Goal: Task Accomplishment & Management: Manage account settings

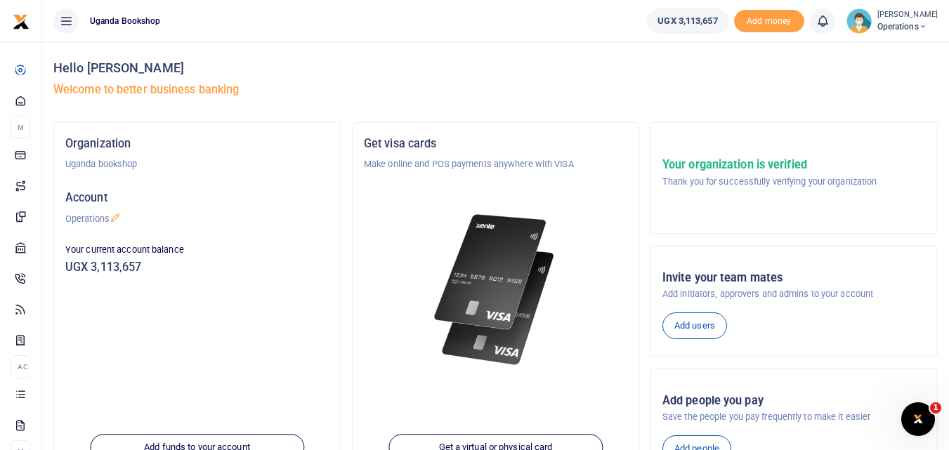
click at [919, 30] on icon at bounding box center [923, 27] width 8 height 10
click at [749, 87] on h5 "Welcome to better business banking" at bounding box center [495, 90] width 884 height 14
click at [919, 27] on icon at bounding box center [923, 27] width 8 height 10
click at [750, 69] on h4 "Hello Yvonne Turyahikayo Kaliboobo" at bounding box center [495, 67] width 884 height 15
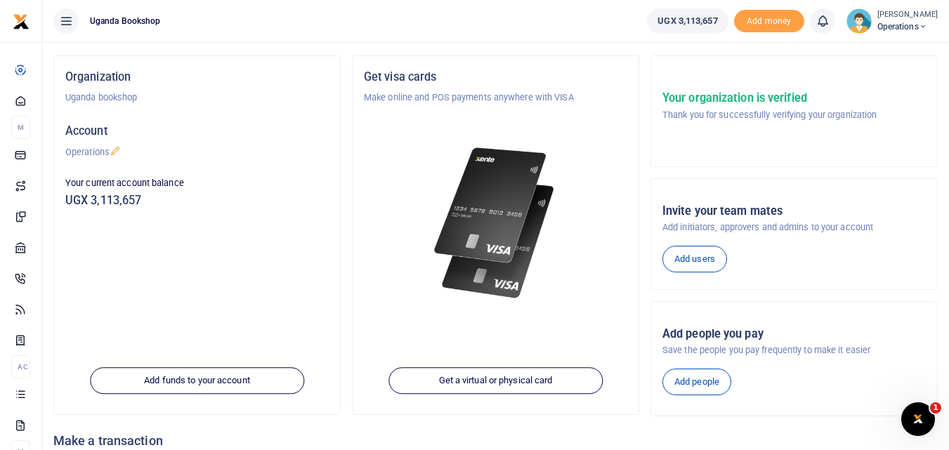
scroll to position [24, 0]
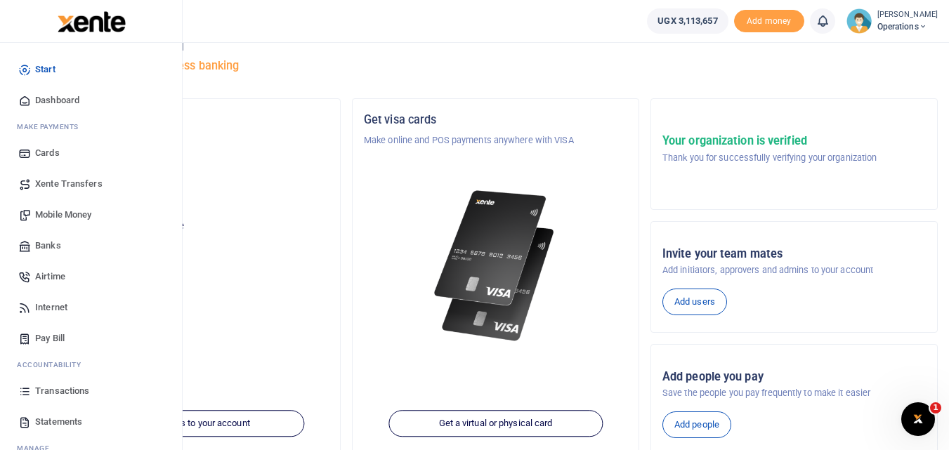
click at [49, 423] on span "Statements" at bounding box center [58, 422] width 47 height 14
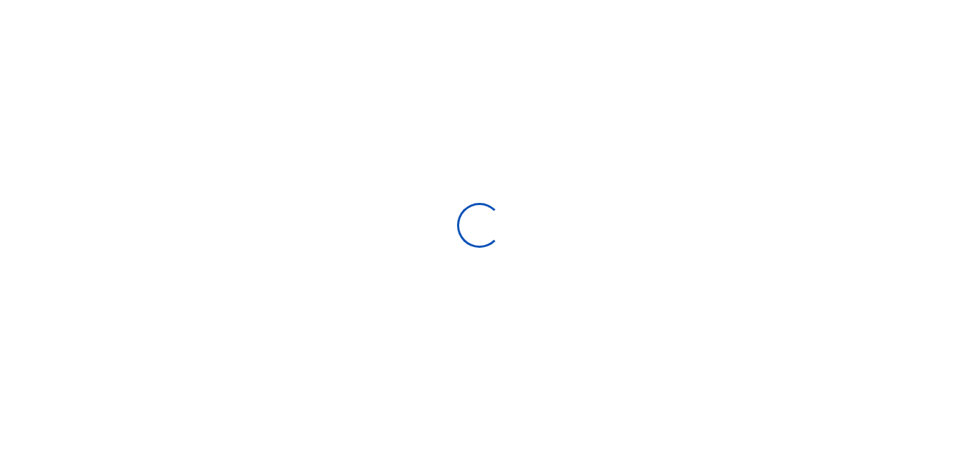
select select "ALL"
type input "[DATE] - [DATE]"
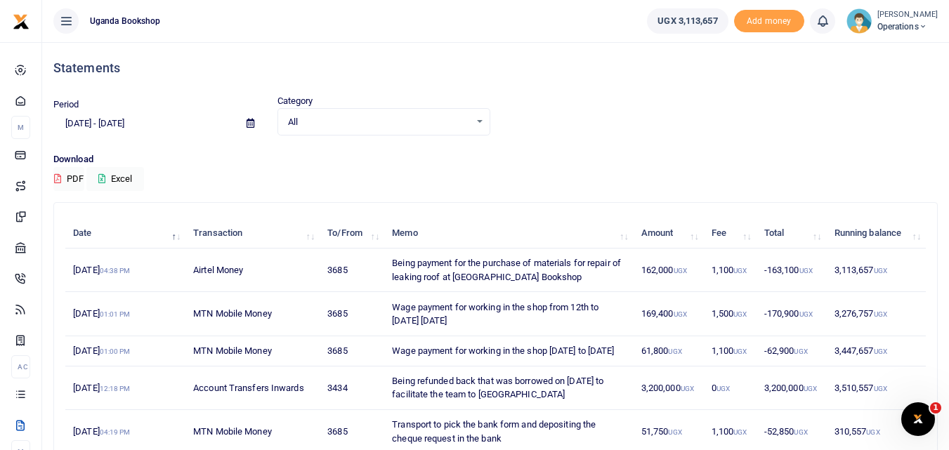
click at [254, 122] on icon at bounding box center [251, 123] width 8 height 9
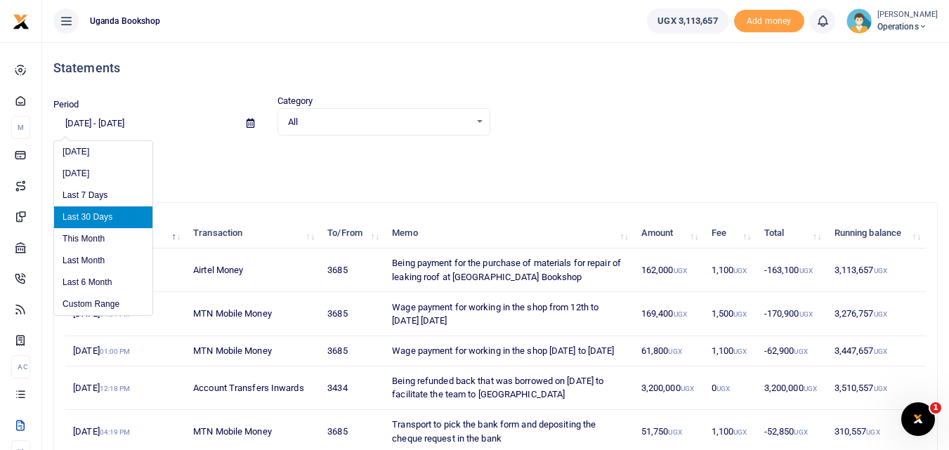
click at [132, 220] on li "Last 30 Days" at bounding box center [103, 218] width 98 height 22
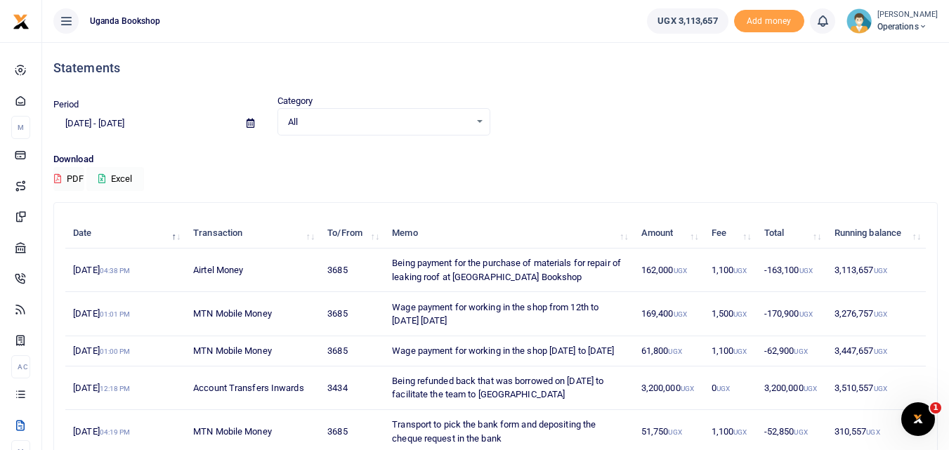
click at [116, 181] on button "Excel" at bounding box center [115, 179] width 58 height 24
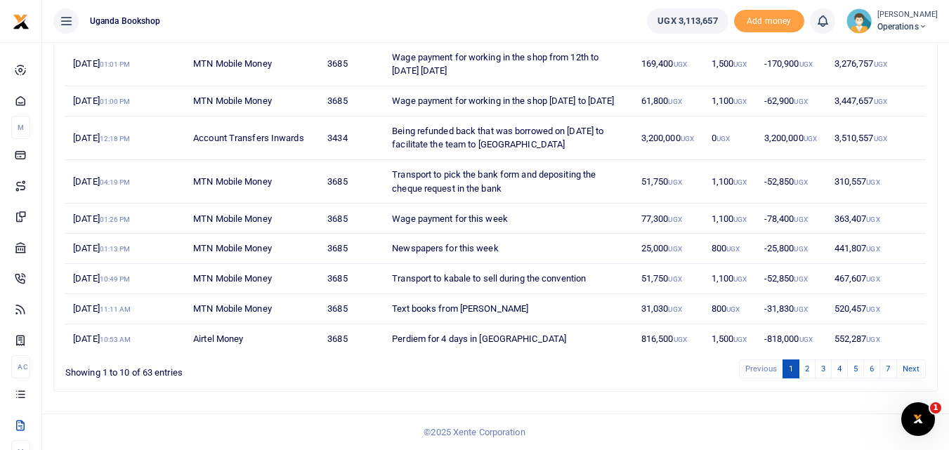
scroll to position [252, 0]
click at [803, 378] on link "2" at bounding box center [807, 368] width 17 height 19
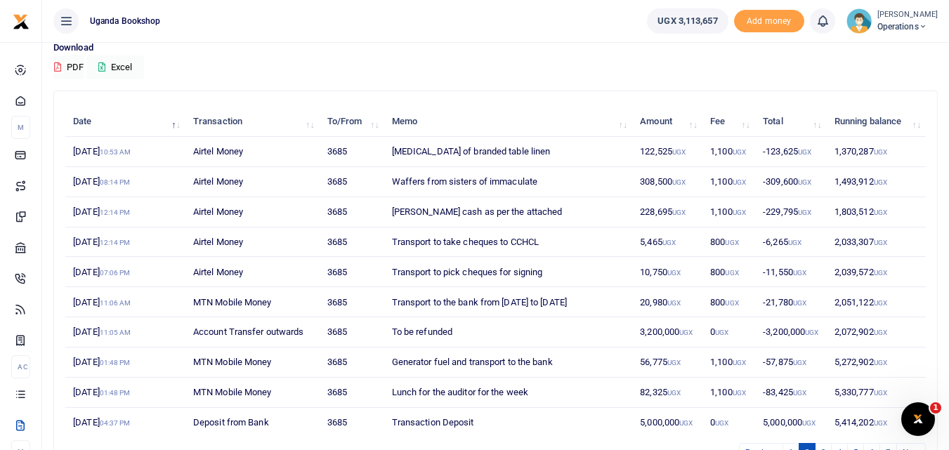
scroll to position [110, 0]
